Goal: Information Seeking & Learning: Learn about a topic

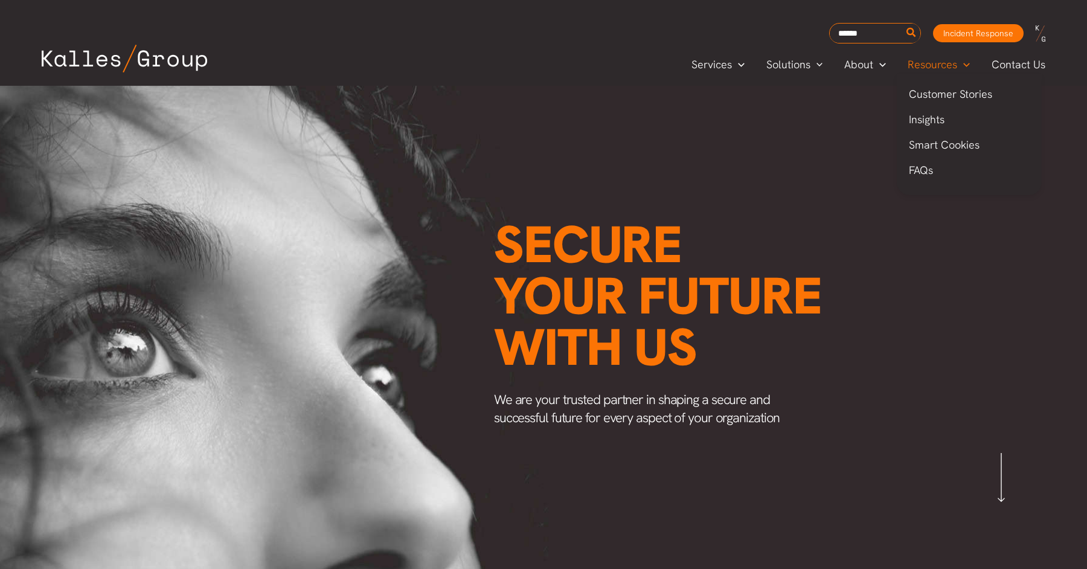
scroll to position [0, 1450]
click at [940, 148] on span "Smart Cookies" at bounding box center [944, 145] width 71 height 14
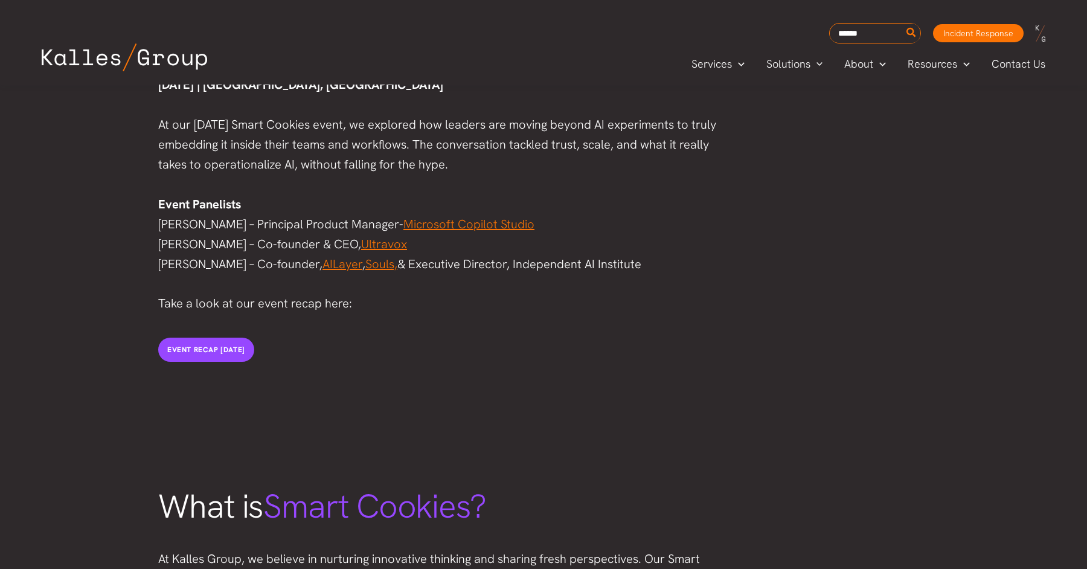
scroll to position [907, 0]
click at [927, 118] on span "Insights" at bounding box center [927, 119] width 36 height 14
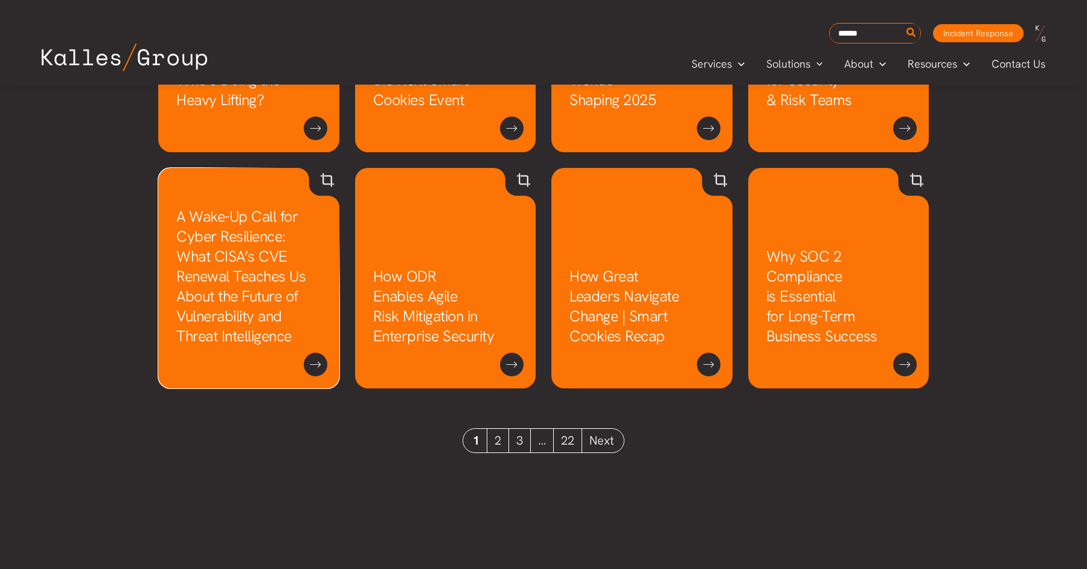
scroll to position [1056, 0]
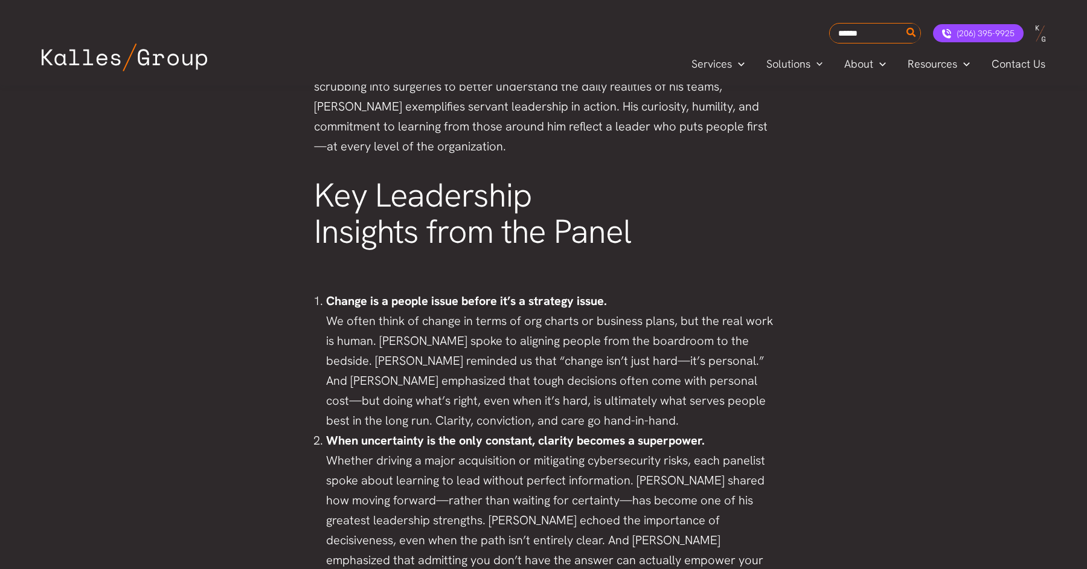
scroll to position [1912, 0]
